Goal: Task Accomplishment & Management: Manage account settings

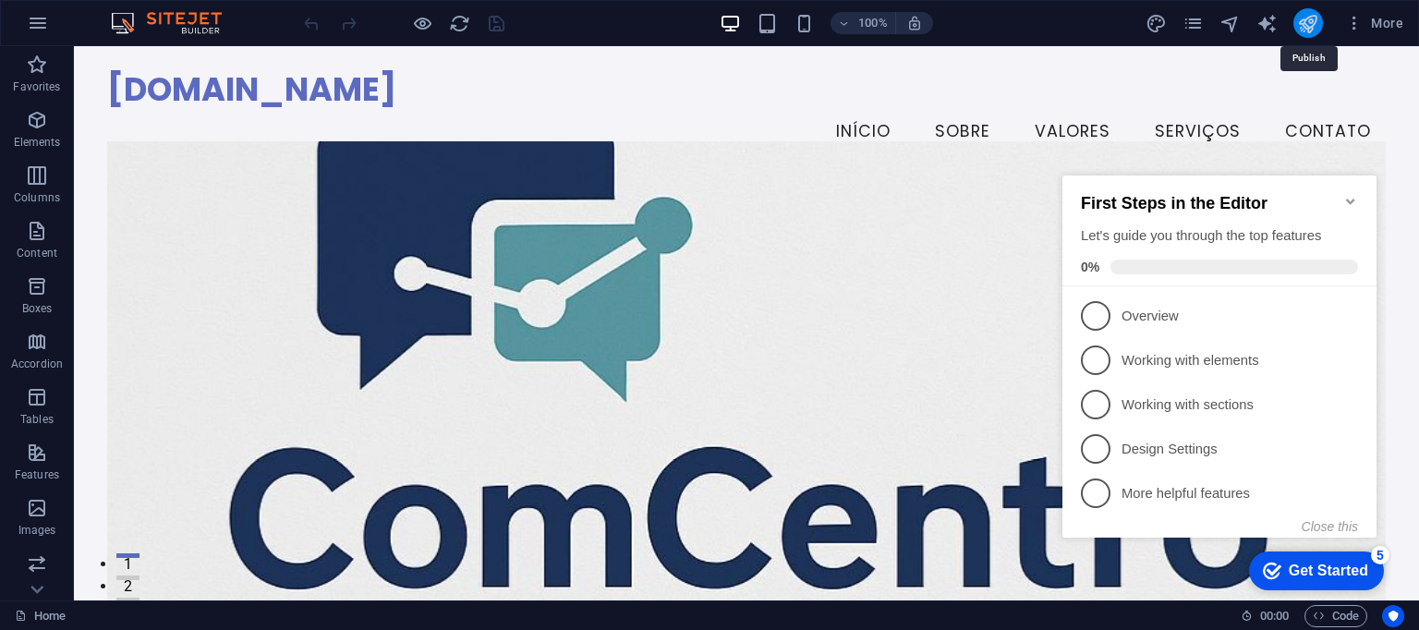
drag, startPoint x: 1308, startPoint y: 24, endPoint x: 1245, endPoint y: 6, distance: 65.2
click at [1308, 24] on icon "publish" at bounding box center [1307, 23] width 21 height 21
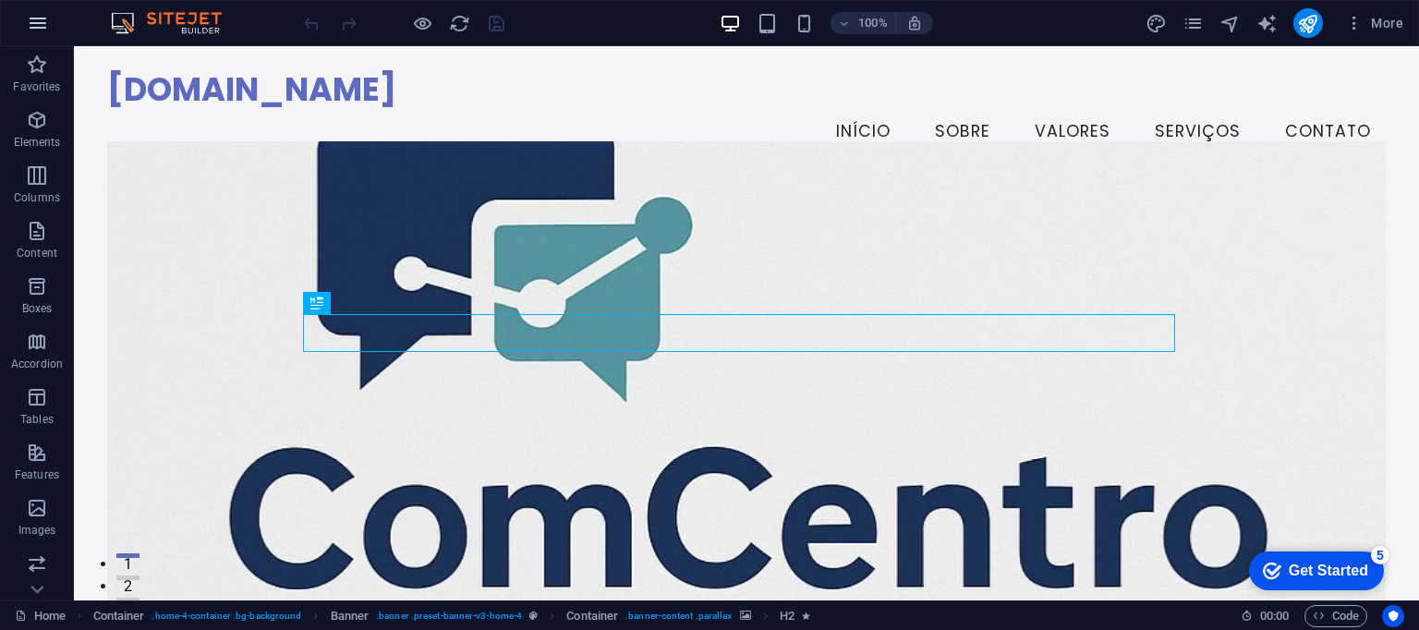
click at [30, 18] on icon "button" at bounding box center [38, 23] width 22 height 22
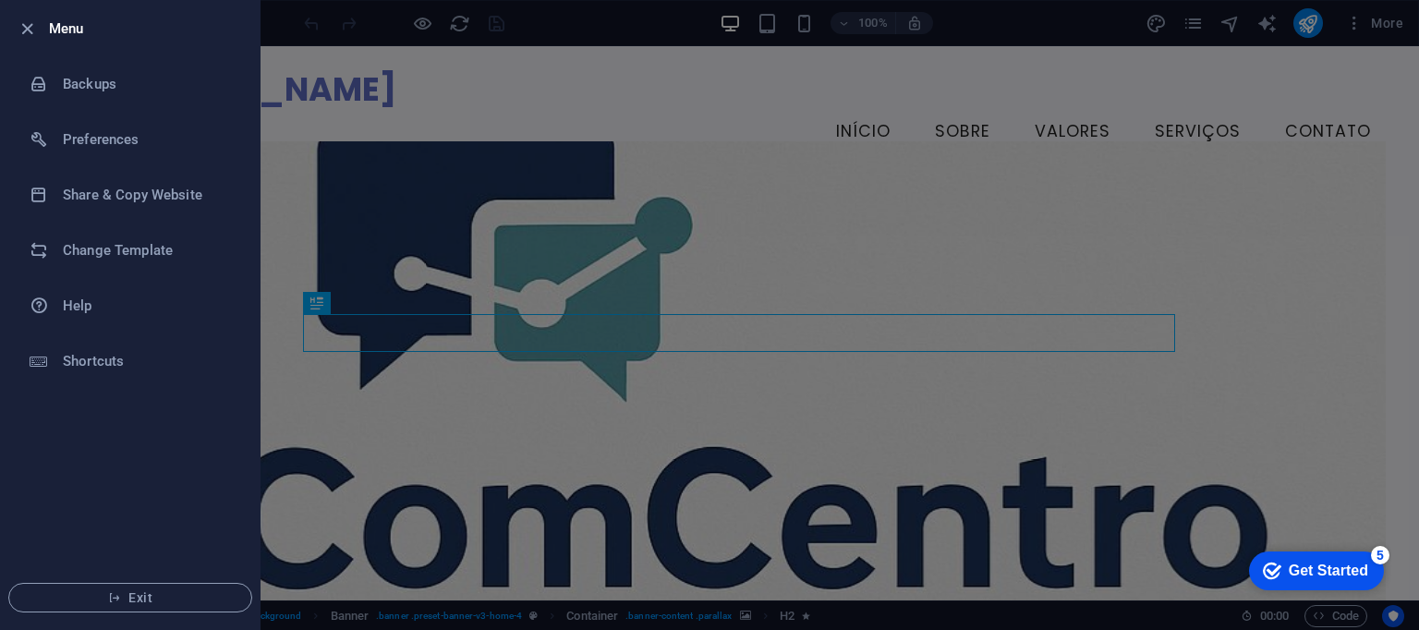
click at [854, 193] on div at bounding box center [709, 315] width 1419 height 630
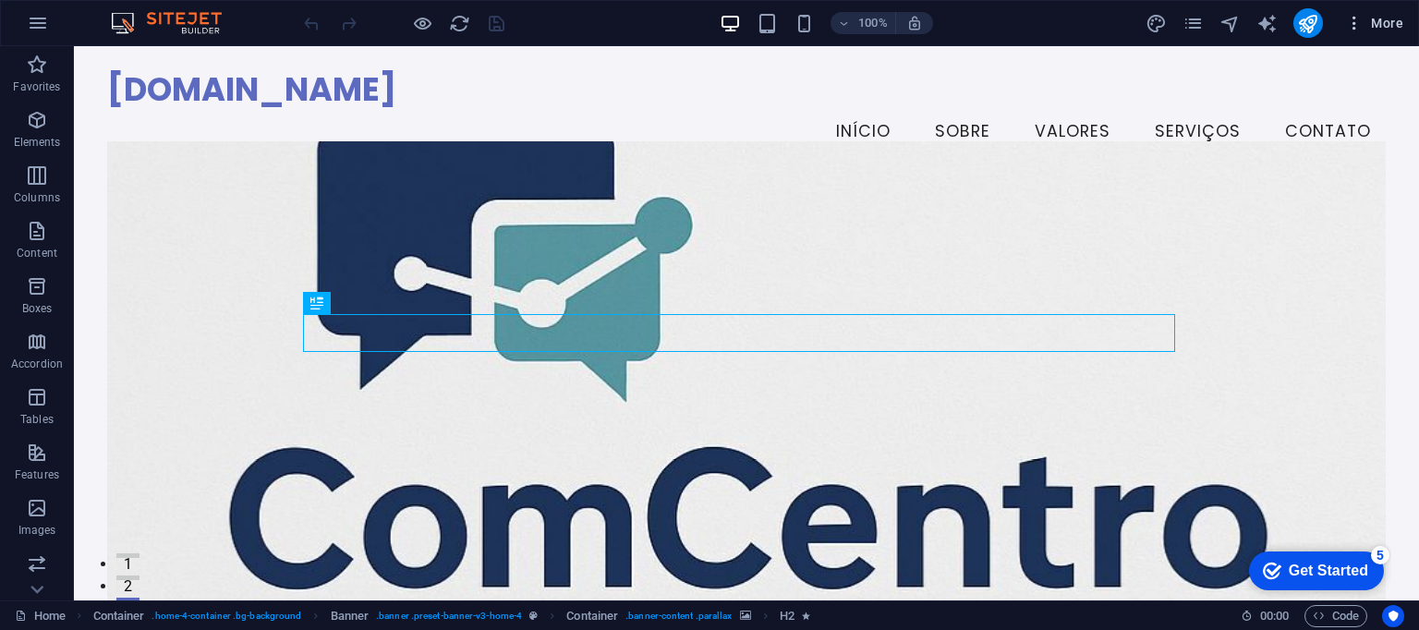
click at [1368, 30] on span "More" at bounding box center [1374, 23] width 58 height 18
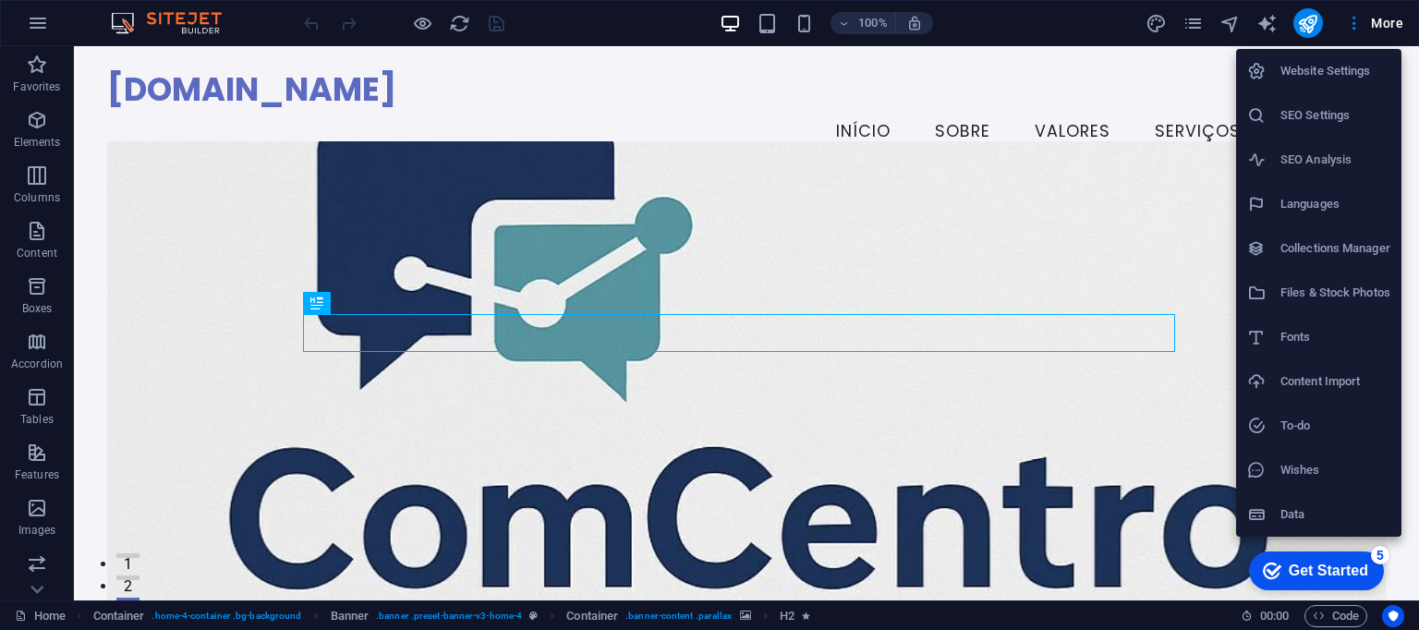
click at [1349, 66] on h6 "Website Settings" at bounding box center [1335, 71] width 110 height 22
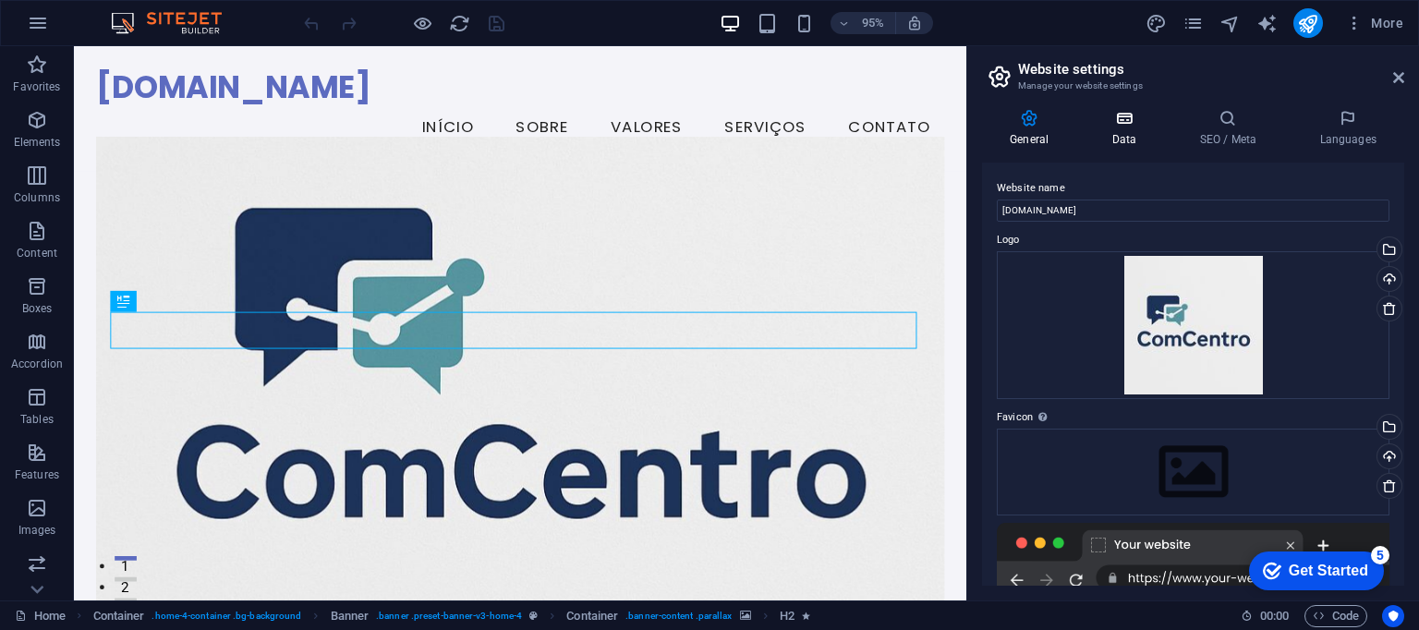
click at [1123, 115] on icon at bounding box center [1124, 118] width 80 height 18
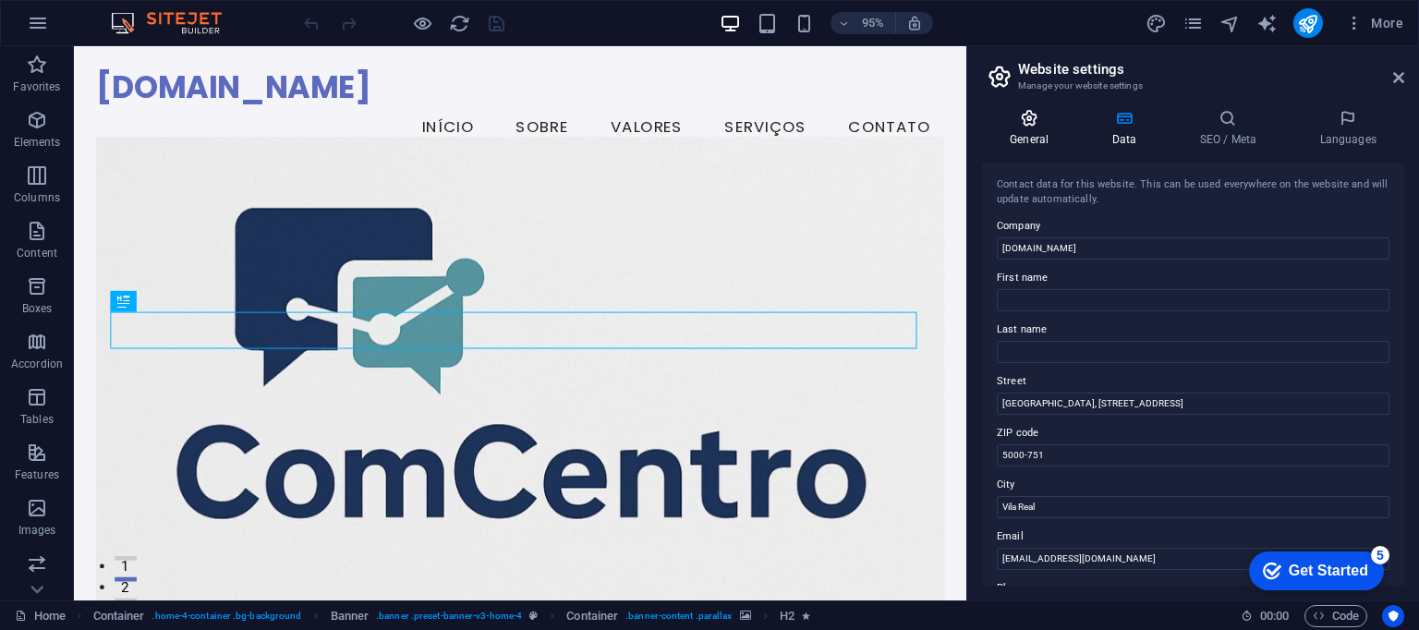
click at [1020, 119] on icon at bounding box center [1029, 118] width 94 height 18
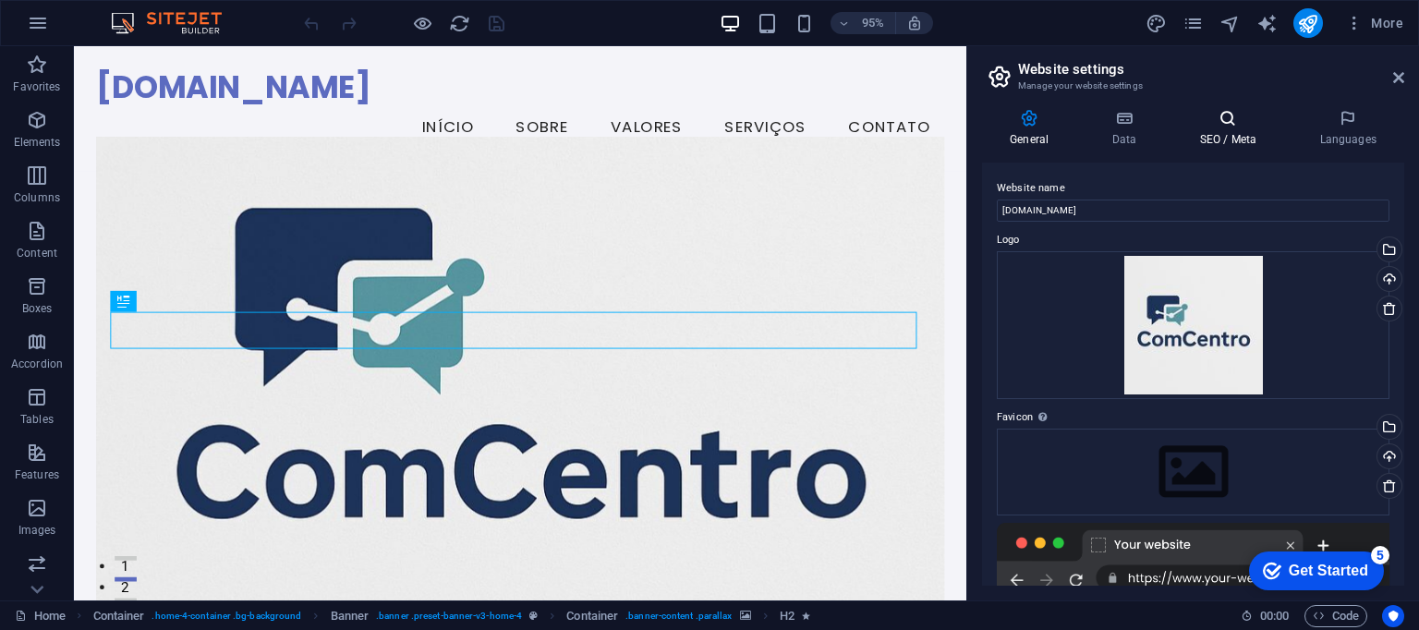
click at [1234, 135] on h4 "SEO / Meta" at bounding box center [1231, 128] width 120 height 39
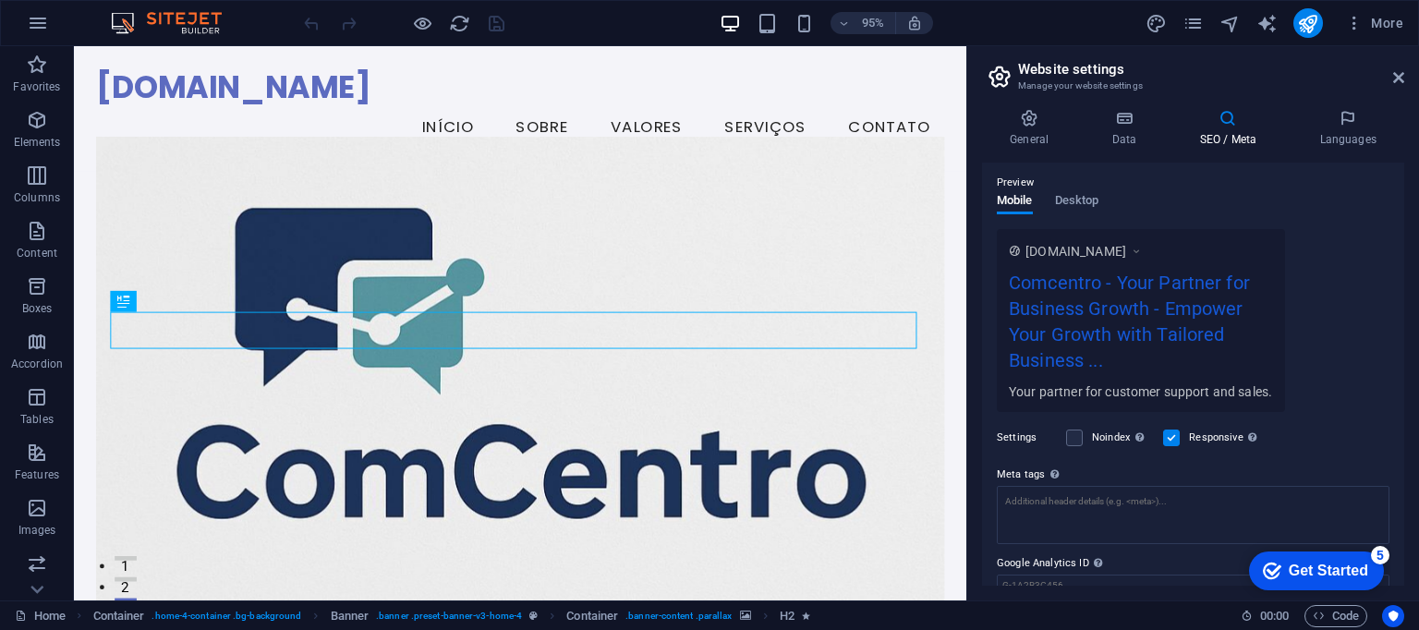
scroll to position [333, 0]
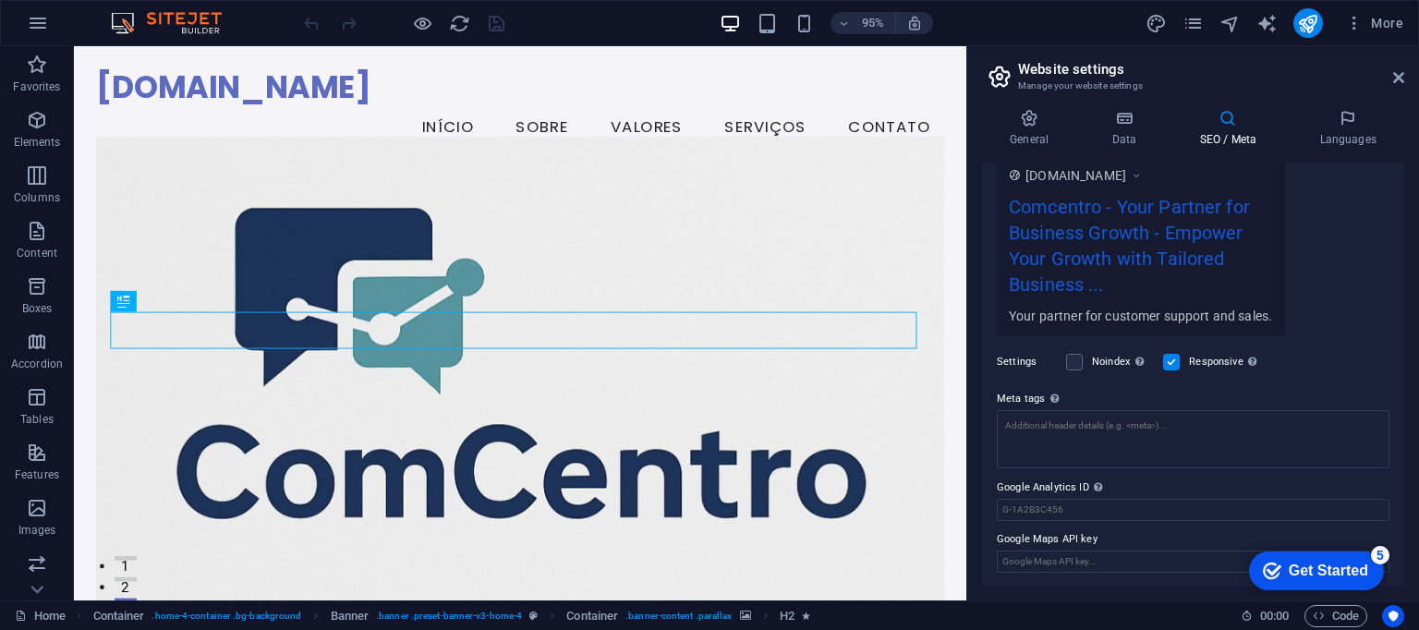
click at [1314, 563] on div "Get Started" at bounding box center [1328, 571] width 79 height 17
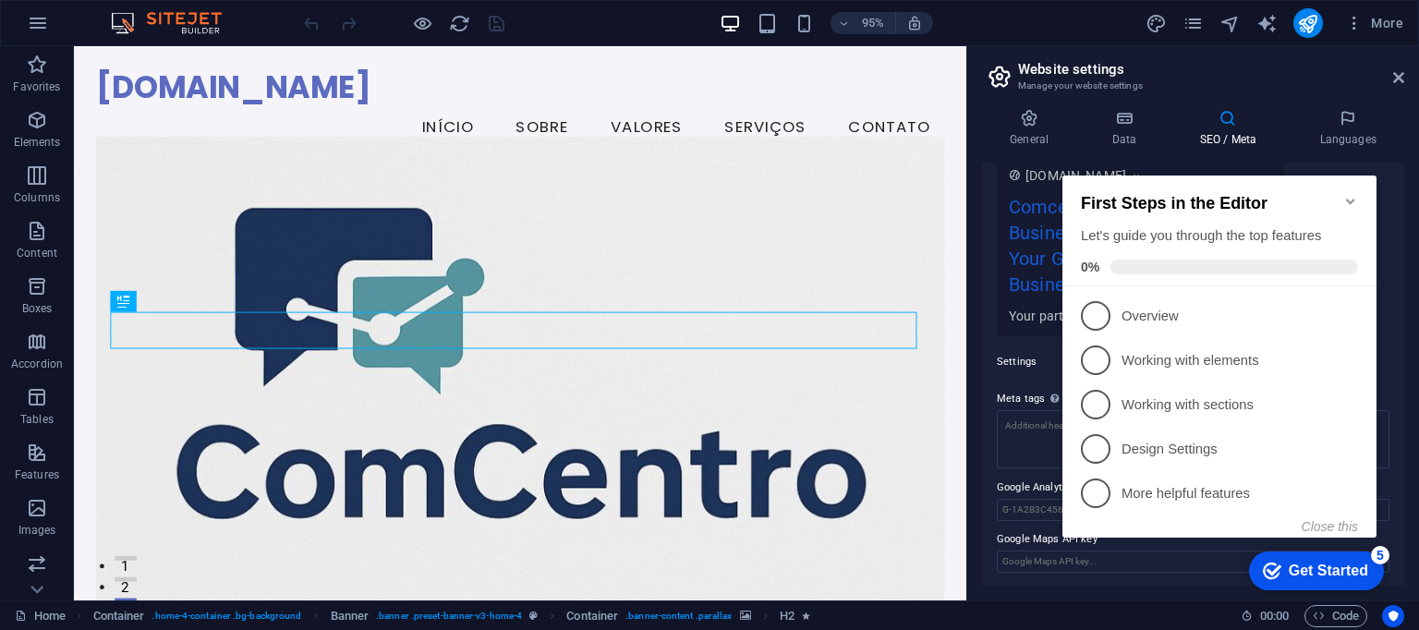
click at [1314, 563] on div "Get Started" at bounding box center [1328, 571] width 79 height 17
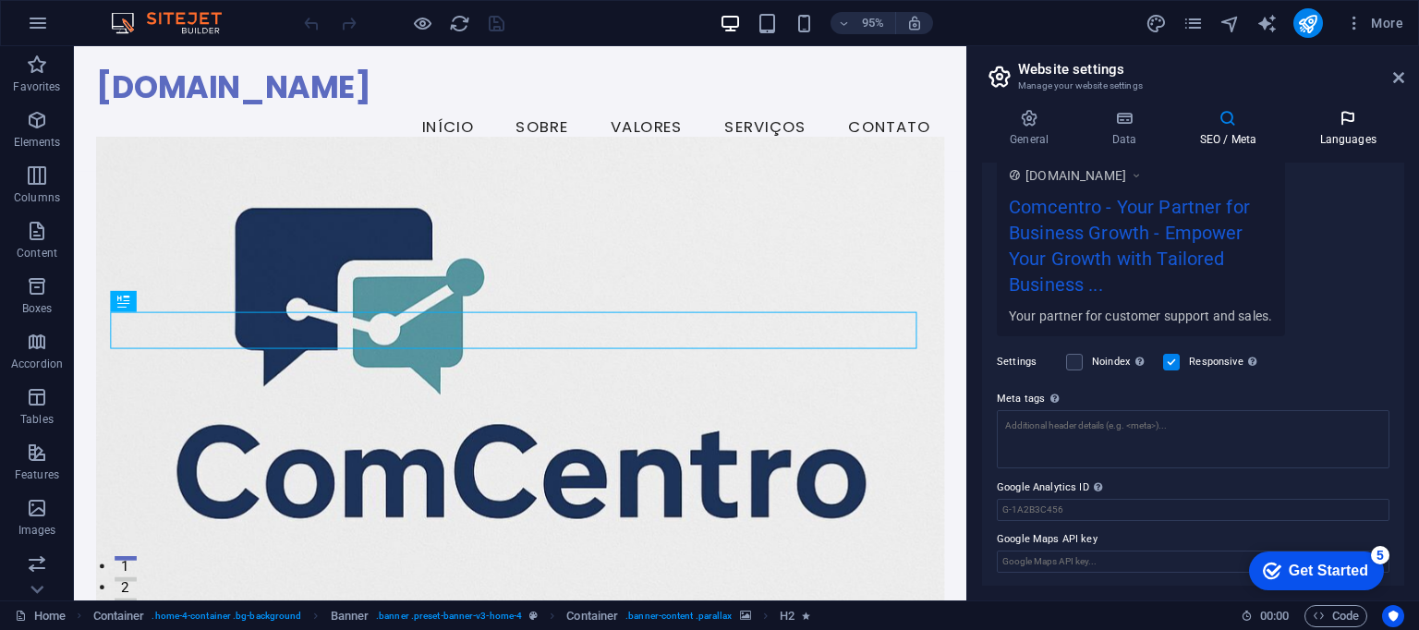
click at [1336, 127] on icon at bounding box center [1347, 118] width 113 height 18
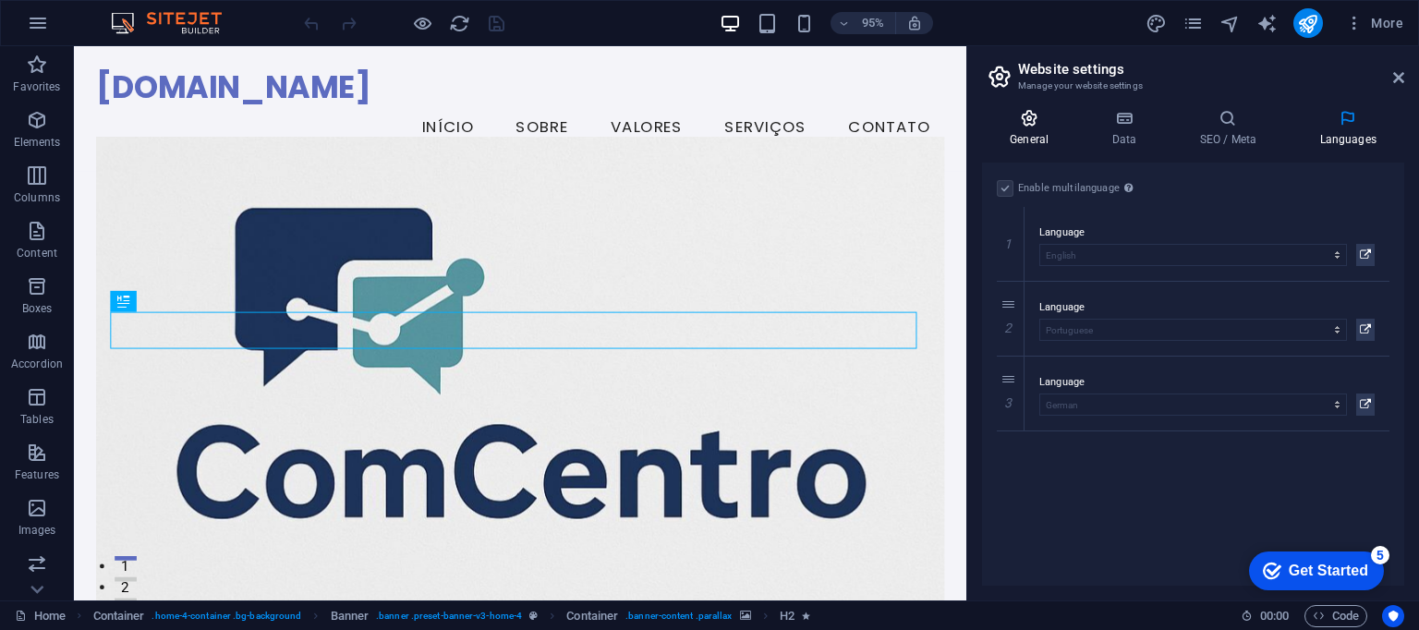
click at [1014, 128] on h4 "General" at bounding box center [1033, 128] width 102 height 39
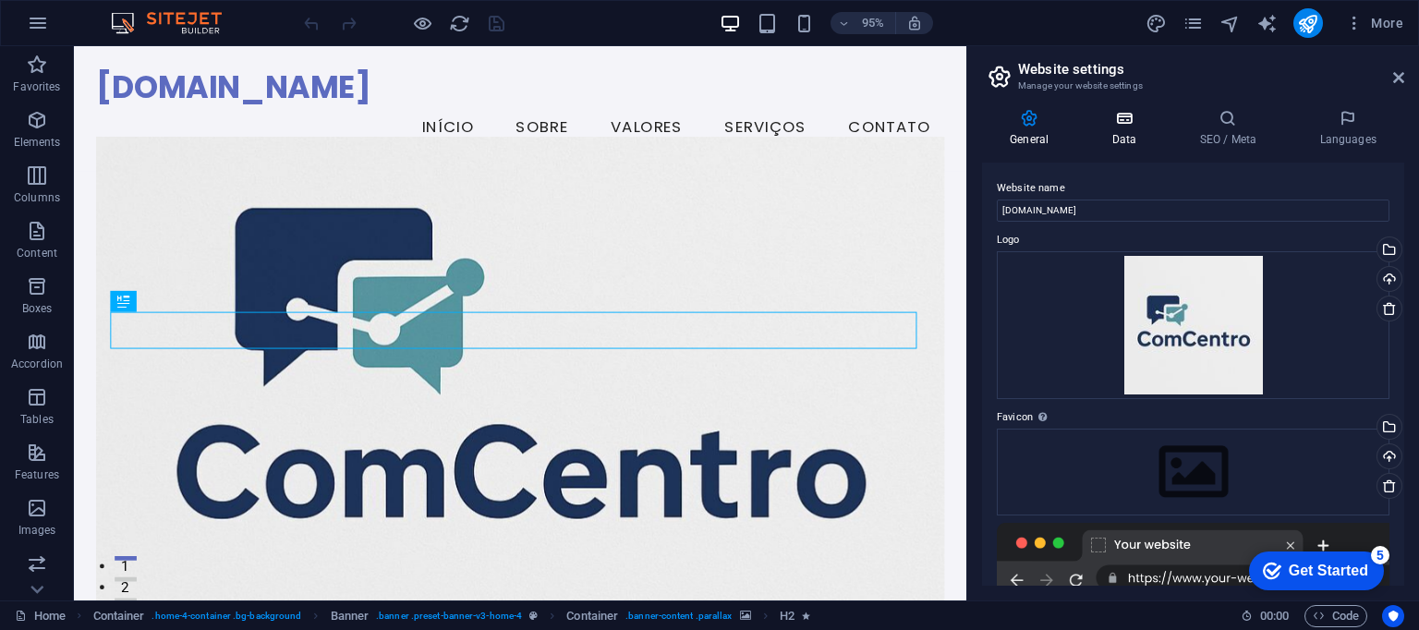
click at [1131, 128] on h4 "Data" at bounding box center [1128, 128] width 88 height 39
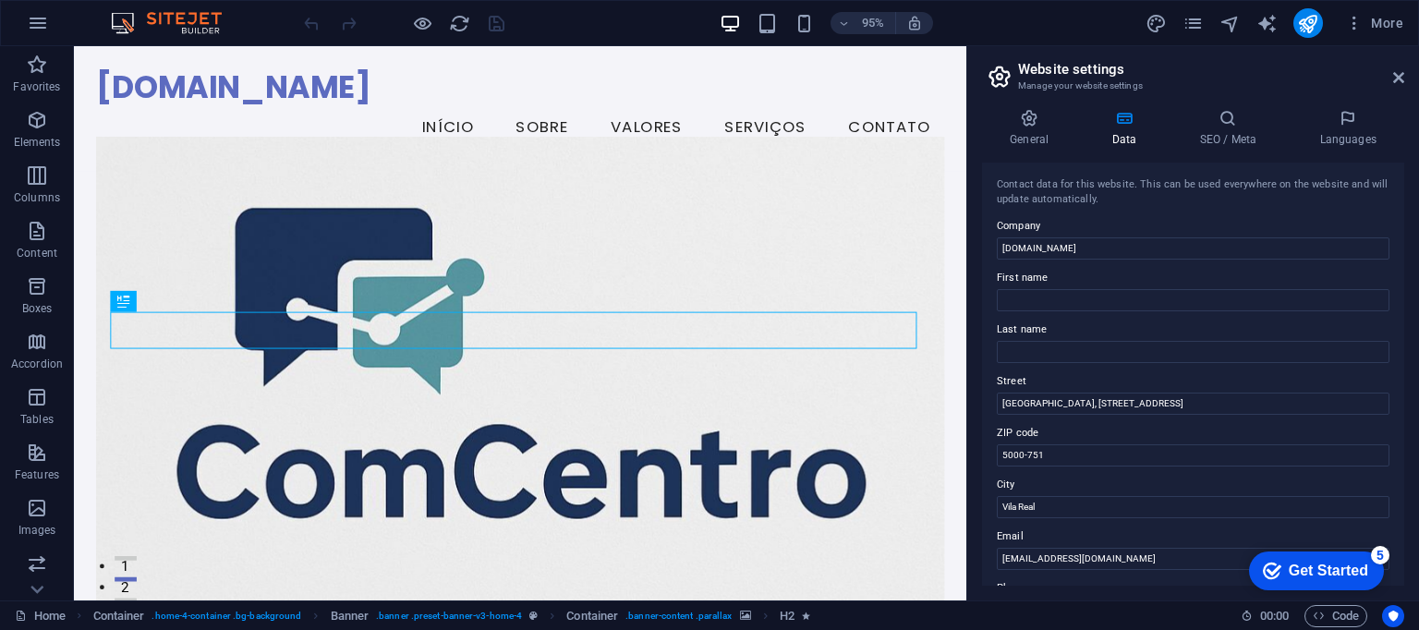
scroll to position [0, 0]
click at [1397, 79] on icon at bounding box center [1398, 77] width 11 height 15
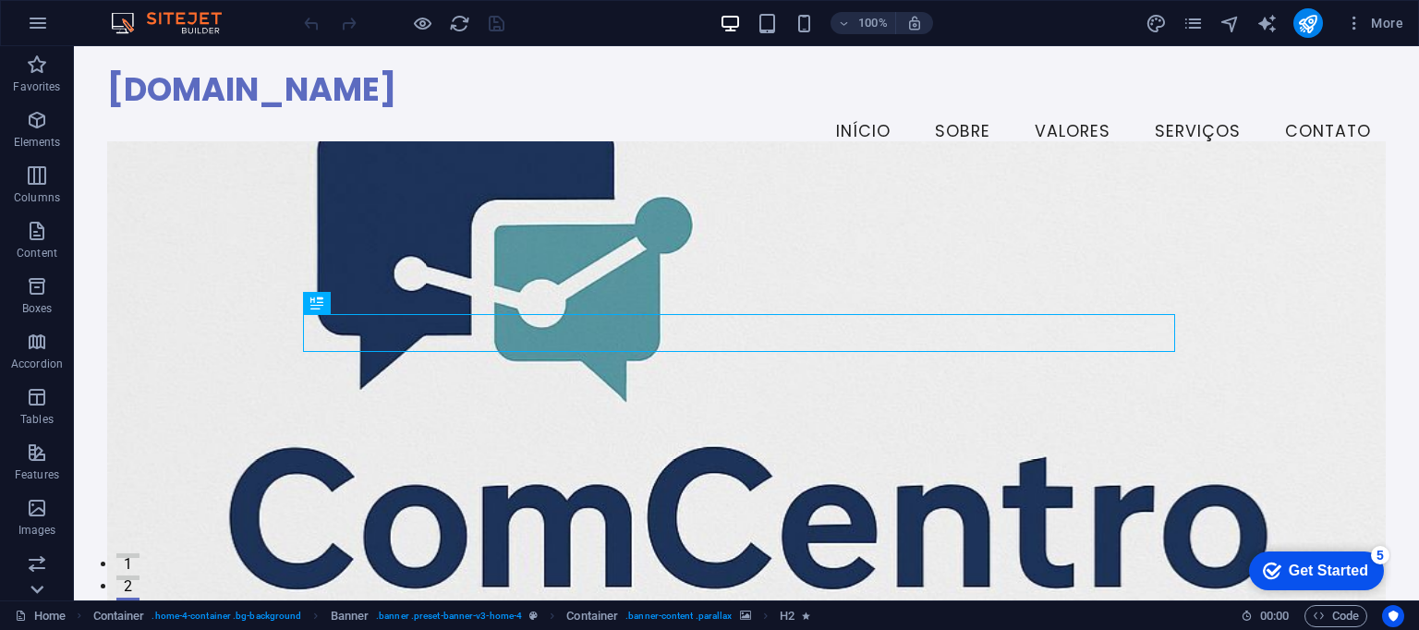
click at [37, 61] on icon at bounding box center [37, 57] width 13 height 8
click at [32, 25] on icon "button" at bounding box center [38, 23] width 22 height 22
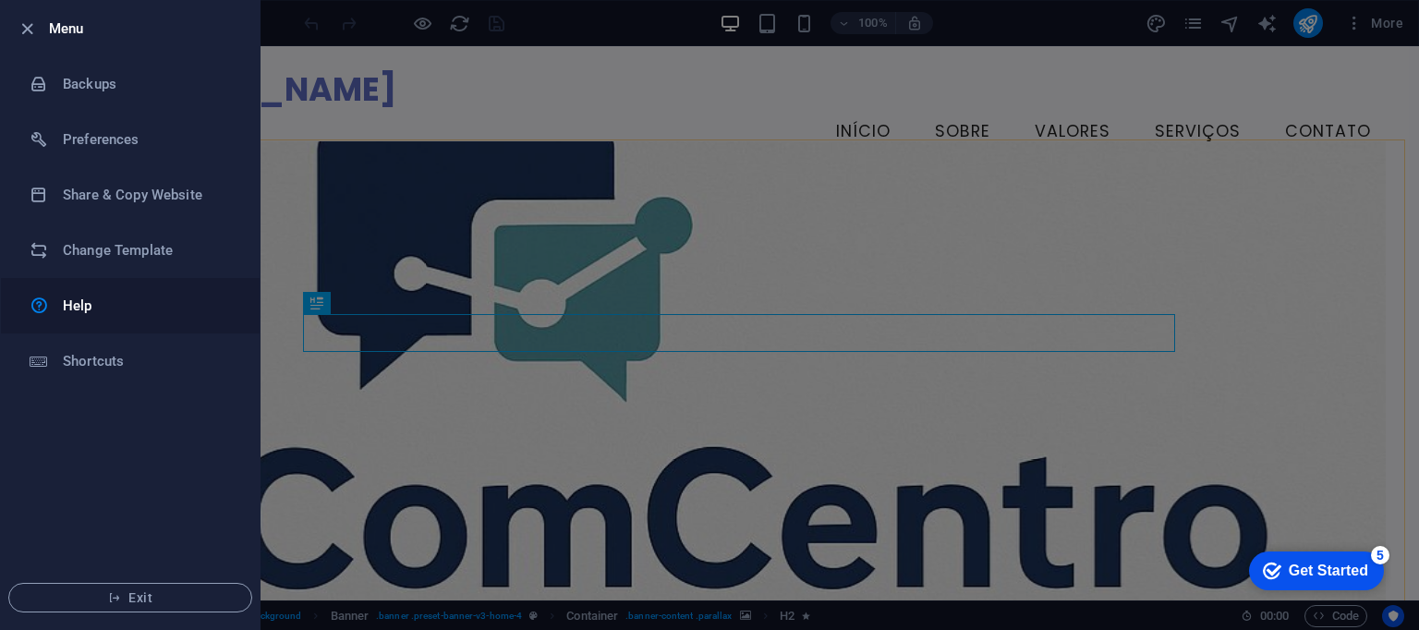
click at [89, 308] on h6 "Help" at bounding box center [148, 306] width 171 height 22
click at [809, 128] on div at bounding box center [709, 315] width 1419 height 630
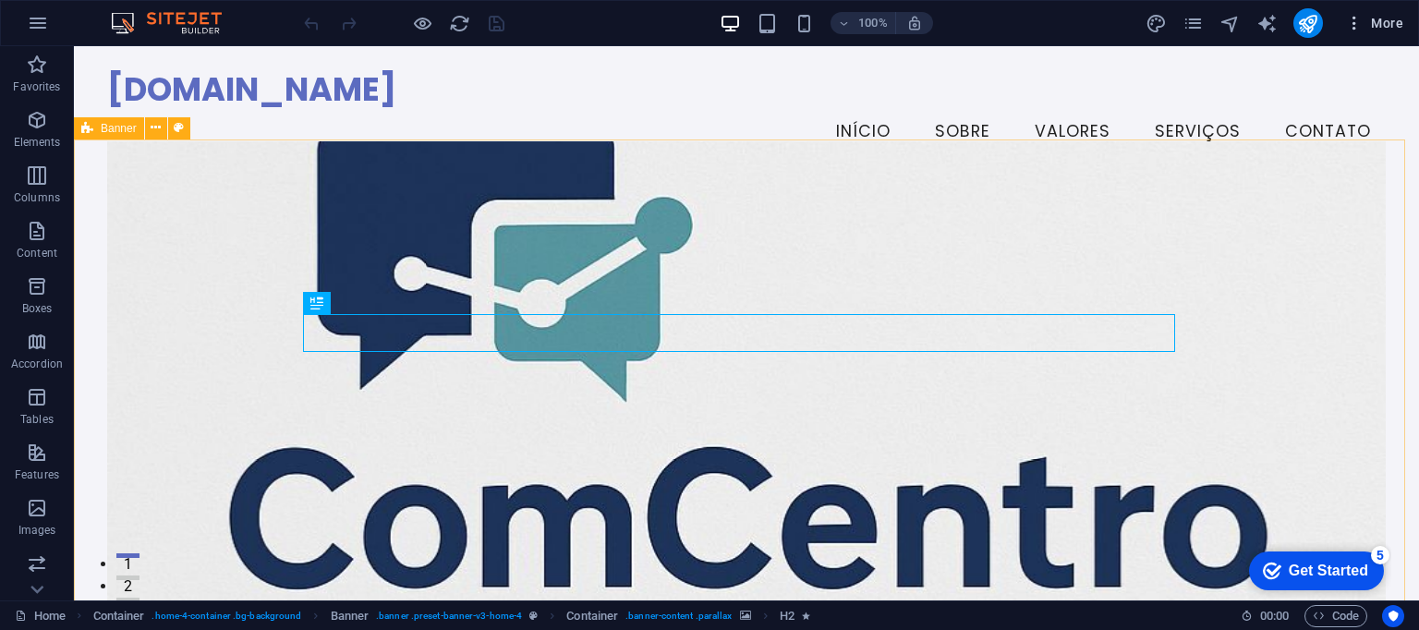
click at [1351, 24] on icon "button" at bounding box center [1354, 23] width 18 height 18
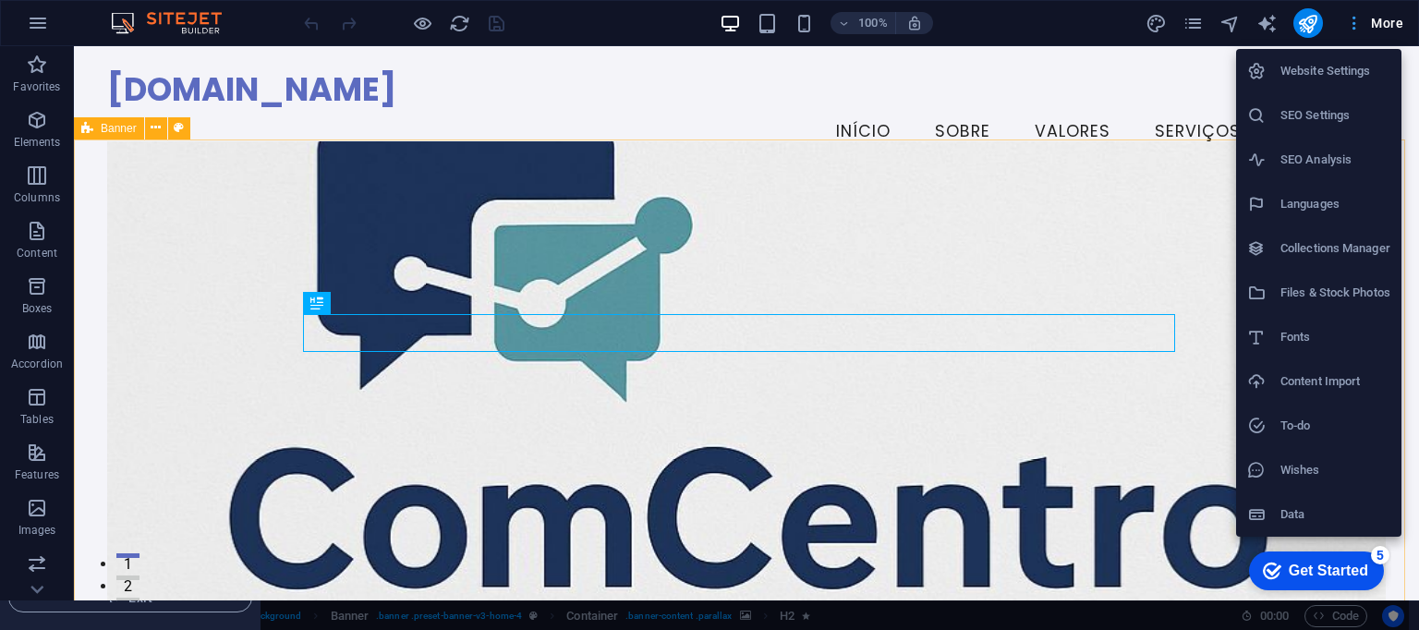
click at [1351, 24] on div at bounding box center [709, 315] width 1419 height 630
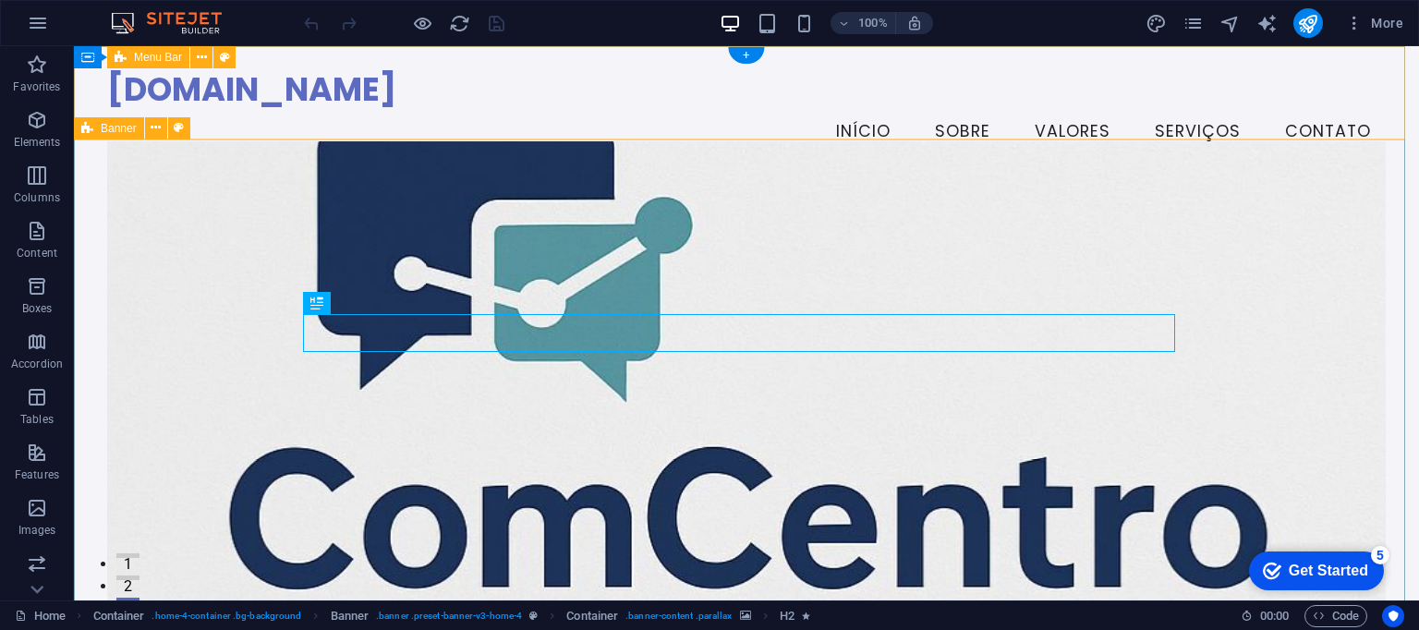
click at [700, 119] on div "[DOMAIN_NAME] Menu Início Sobre Valores Serviços Contato" at bounding box center [746, 112] width 1345 height 132
